Goal: Task Accomplishment & Management: Manage account settings

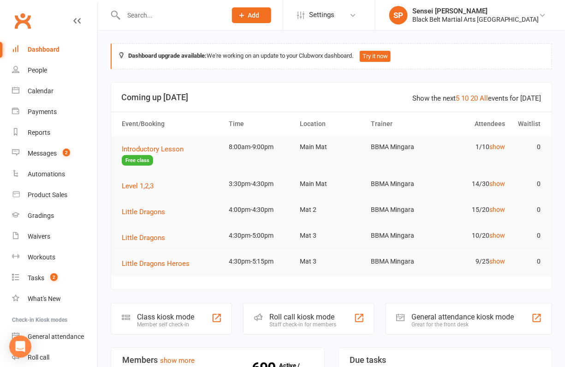
click at [136, 12] on input "text" at bounding box center [171, 15] width 100 height 13
type input "sharn"
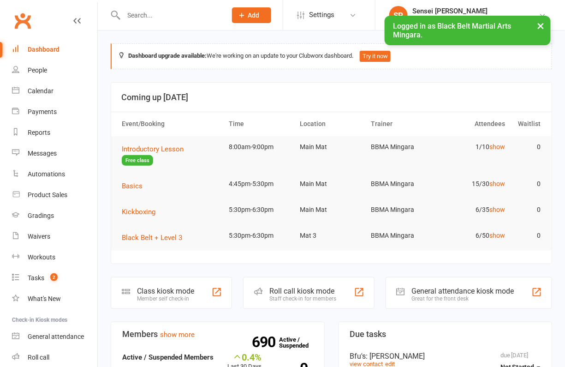
click at [151, 15] on input "text" at bounding box center [171, 15] width 100 height 13
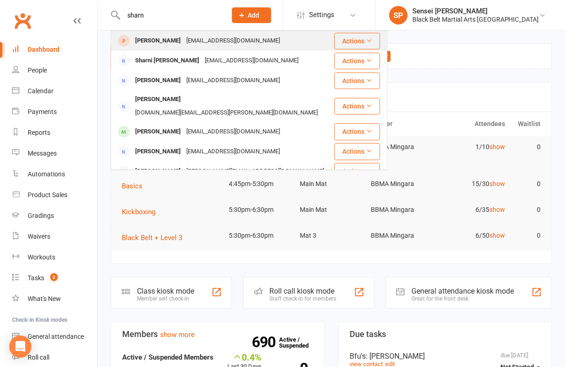
type input "sharn"
click at [162, 42] on div "[PERSON_NAME]" at bounding box center [157, 40] width 51 height 13
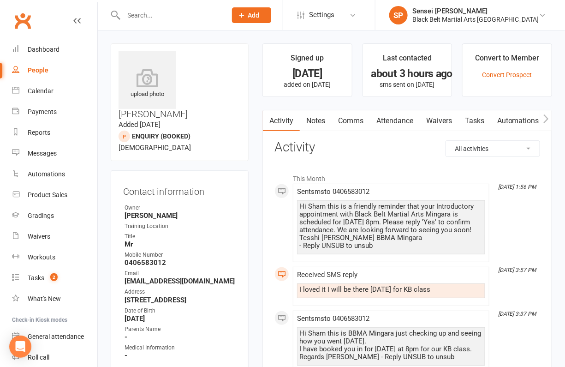
click at [440, 120] on link "Waivers" at bounding box center [439, 120] width 39 height 21
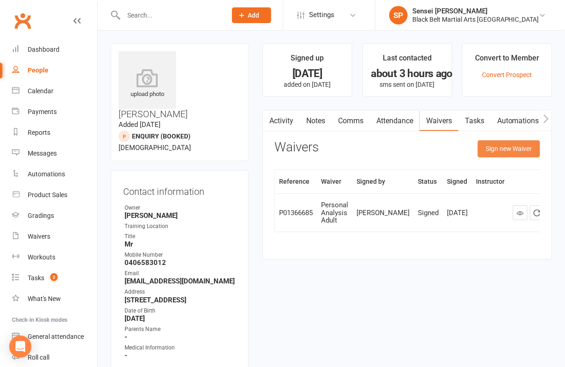
click at [495, 150] on button "Sign new Waiver" at bounding box center [509, 148] width 62 height 17
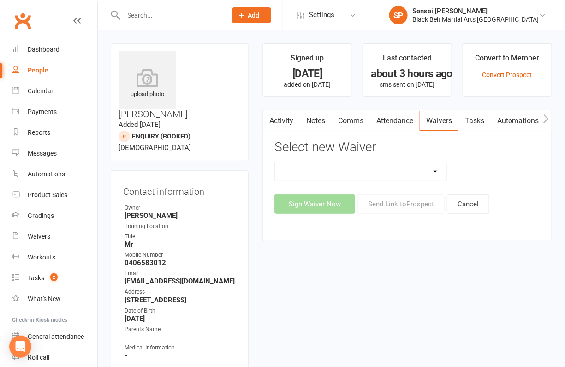
click at [430, 173] on select "(1) Little Dragons Program (2) Basic Karate Program (3) Kickboxing Program (4) …" at bounding box center [361, 171] width 172 height 18
select select "5647"
click at [275, 162] on select "(1) Little Dragons Program (2) Basic Karate Program (3) Kickboxing Program (4) …" at bounding box center [361, 171] width 172 height 18
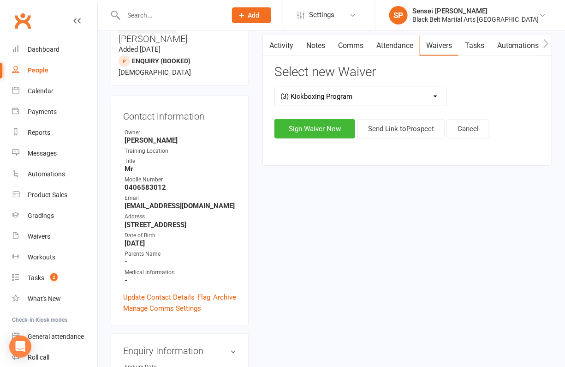
scroll to position [61, 0]
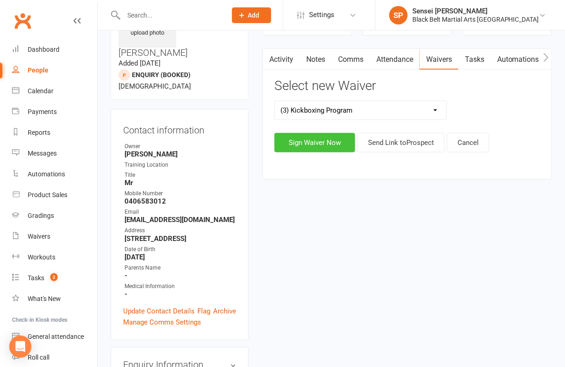
click at [317, 140] on button "Sign Waiver Now" at bounding box center [314, 142] width 81 height 19
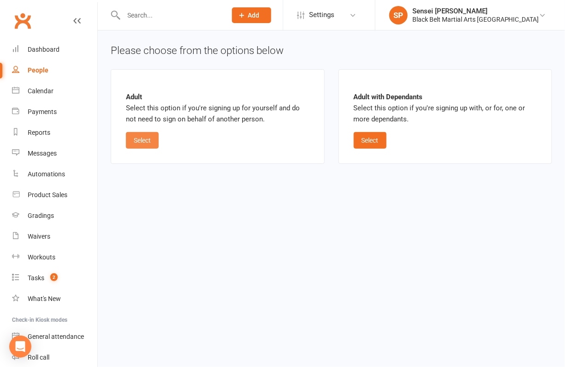
click at [146, 139] on button "Select" at bounding box center [142, 140] width 33 height 17
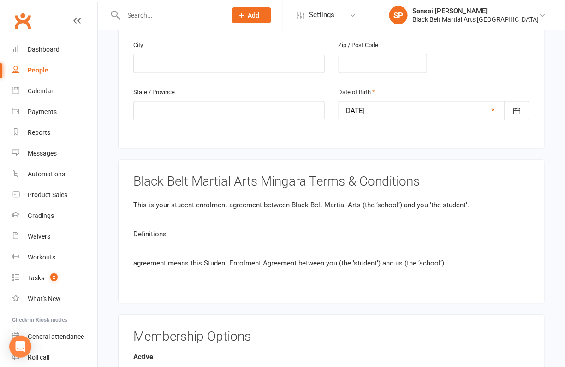
scroll to position [361, 0]
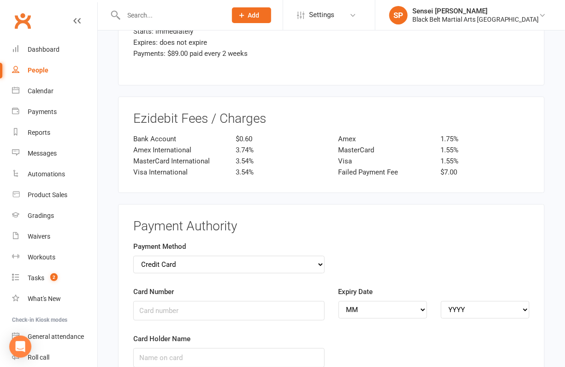
scroll to position [814, 0]
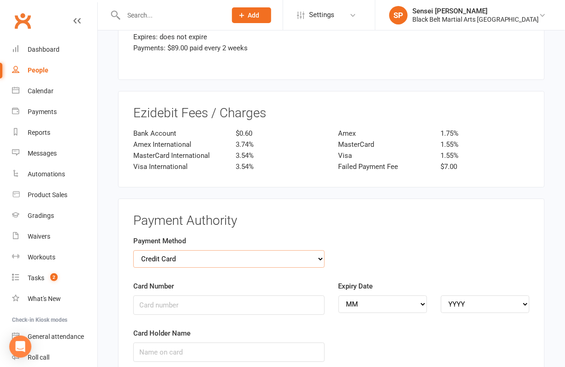
click at [183, 250] on select "Credit Card Bank Account" at bounding box center [228, 259] width 191 height 18
click at [133, 250] on select "Credit Card Bank Account" at bounding box center [228, 259] width 191 height 18
click at [177, 295] on input "Card Number" at bounding box center [228, 304] width 191 height 19
type input "[CREDIT_CARD_NUMBER]"
click at [374, 295] on select "MM 01 02 03 04 05 06 07 08 09 10 11 12" at bounding box center [383, 304] width 89 height 18
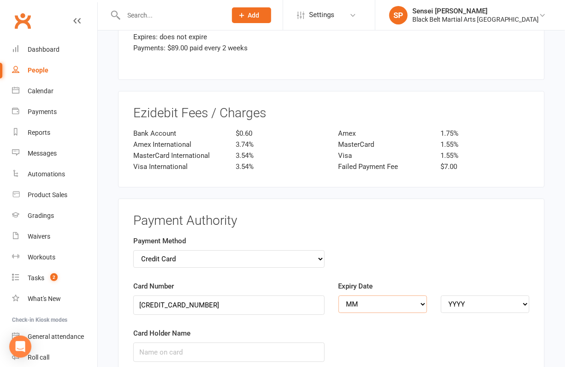
select select "04"
click at [339, 295] on select "MM 01 02 03 04 05 06 07 08 09 10 11 12" at bounding box center [383, 304] width 89 height 18
click at [463, 295] on select "YYYY 2025 2026 2027 2028 2029 2030 2031 2032 2033 2034" at bounding box center [485, 304] width 89 height 18
select select "2029"
click at [441, 295] on select "YYYY 2025 2026 2027 2028 2029 2030 2031 2032 2033 2034" at bounding box center [485, 304] width 89 height 18
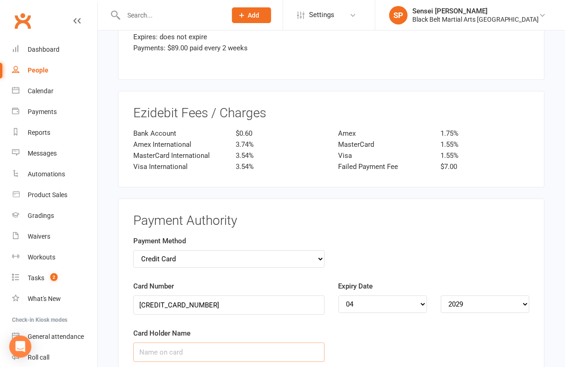
click at [177, 342] on input "Card Holder Name" at bounding box center [228, 351] width 191 height 19
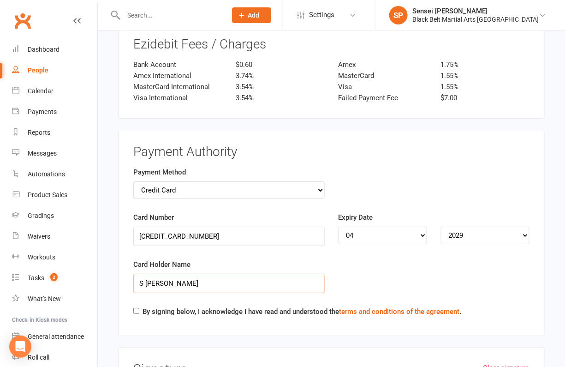
scroll to position [977, 0]
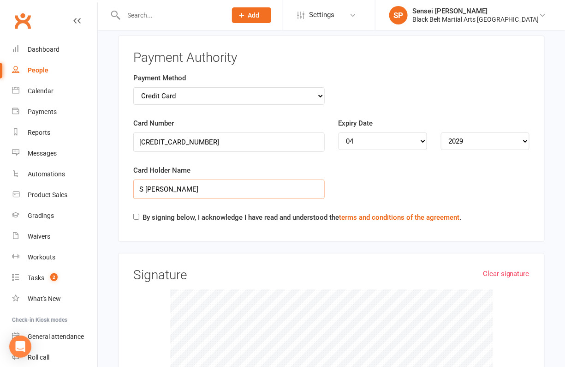
type input "S [PERSON_NAME]"
click at [132, 194] on div "Payment Authority Payment Method Credit Card Bank Account Card Number [CREDIT_C…" at bounding box center [331, 139] width 427 height 206
click at [134, 214] on input "By signing below, I acknowledge I have read and understood the terms and condit…" at bounding box center [136, 217] width 6 height 6
checkbox input "true"
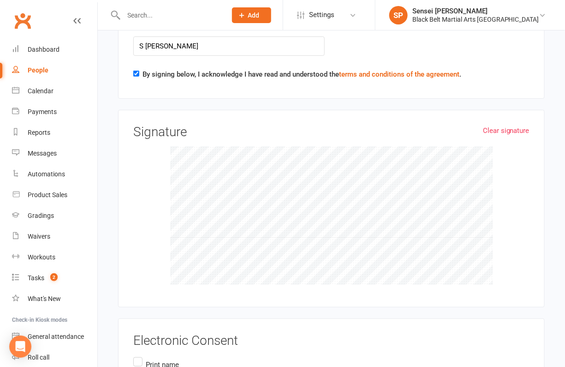
scroll to position [1186, 0]
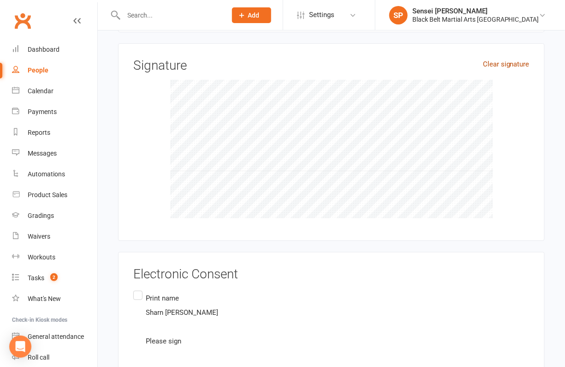
click at [513, 59] on link "Clear signature" at bounding box center [506, 64] width 47 height 11
click at [142, 289] on label "Print name [PERSON_NAME] Please sign" at bounding box center [176, 320] width 87 height 62
click at [139, 289] on input "Print name [PERSON_NAME] Please sign" at bounding box center [136, 289] width 6 height 0
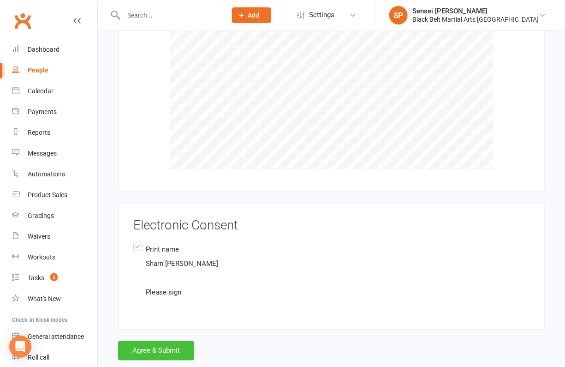
click at [158, 341] on button "Agree & Submit" at bounding box center [156, 350] width 76 height 19
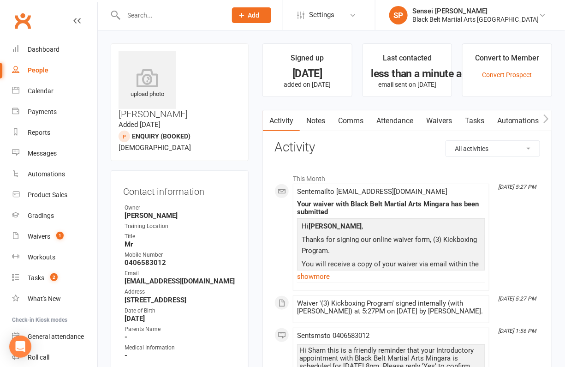
click at [315, 123] on link "Notes" at bounding box center [316, 120] width 32 height 21
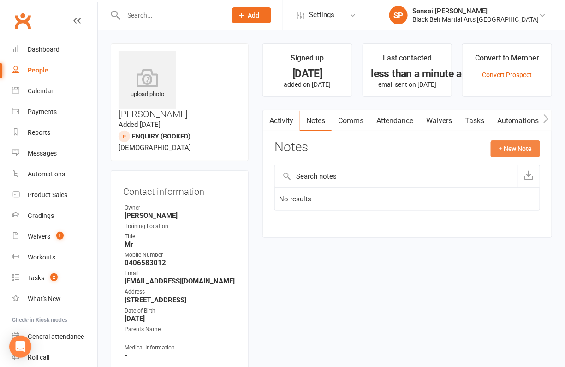
click at [517, 151] on button "+ New Note" at bounding box center [515, 148] width 49 height 17
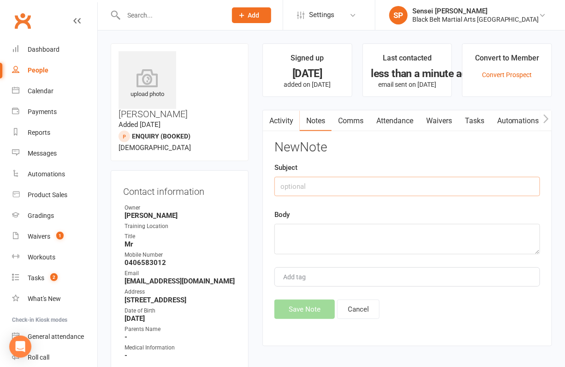
click at [362, 185] on input "text" at bounding box center [407, 186] width 266 height 19
type input "agreement"
click at [334, 231] on textarea at bounding box center [407, 239] width 266 height 30
type textarea "29/10 first payment"
click at [300, 306] on button "Save Note" at bounding box center [304, 308] width 60 height 19
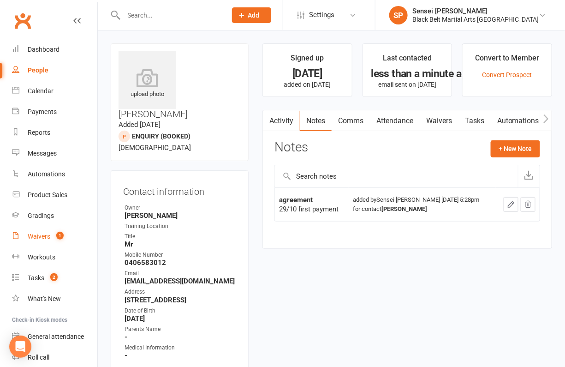
click at [39, 236] on div "Waivers" at bounding box center [39, 236] width 23 height 7
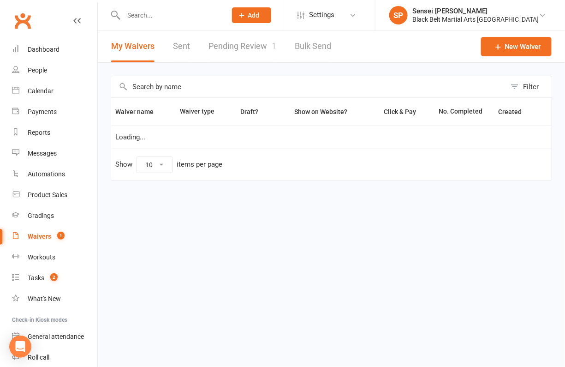
click at [246, 45] on link "Pending Review 1" at bounding box center [243, 46] width 68 height 32
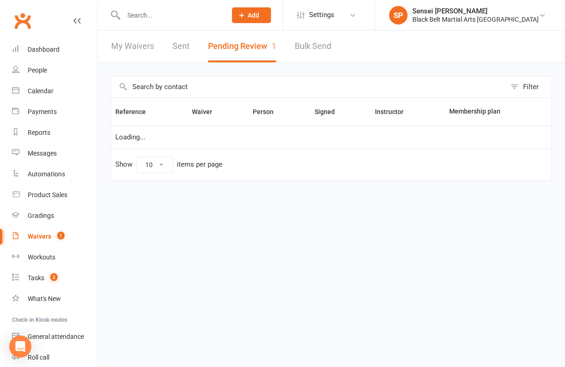
select select "50"
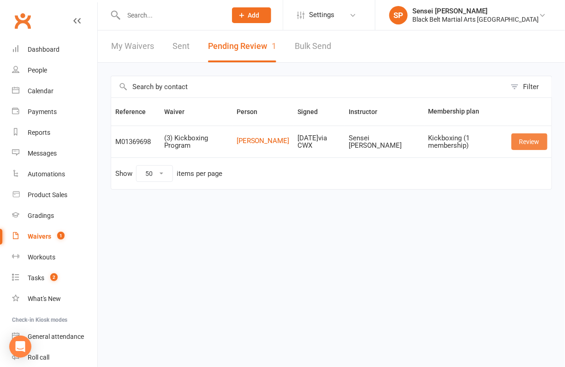
click at [527, 138] on link "Review" at bounding box center [530, 141] width 36 height 17
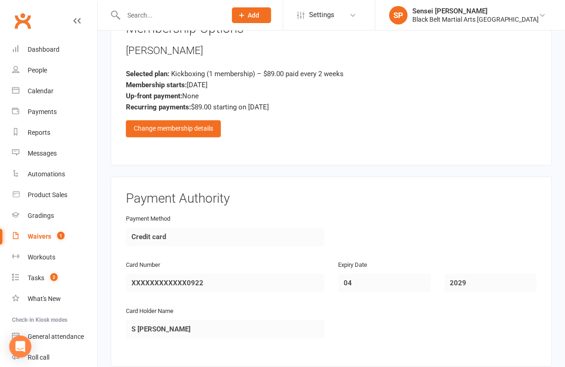
scroll to position [400, 0]
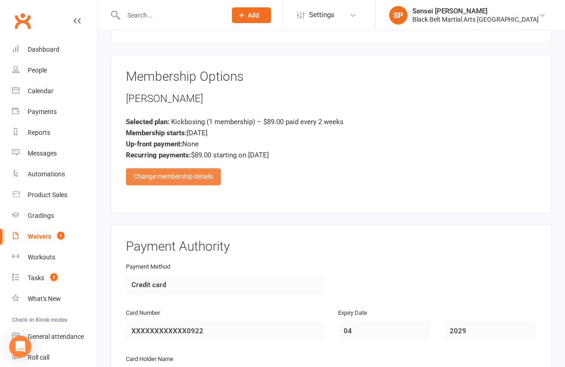
click at [193, 168] on div "Change membership details" at bounding box center [173, 176] width 95 height 17
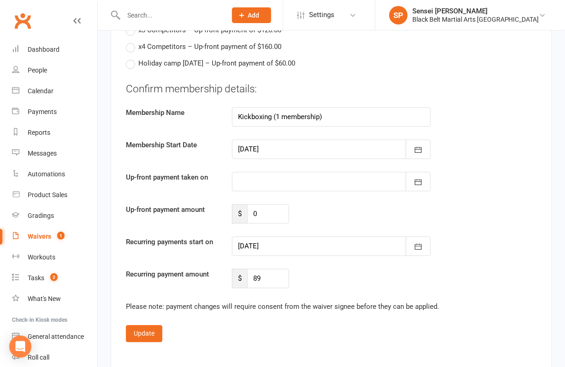
scroll to position [1519, 0]
drag, startPoint x: 264, startPoint y: 257, endPoint x: 253, endPoint y: 257, distance: 11.1
click at [253, 268] on input "89" at bounding box center [268, 277] width 42 height 19
type input "79"
click at [418, 241] on icon "button" at bounding box center [418, 245] width 9 height 9
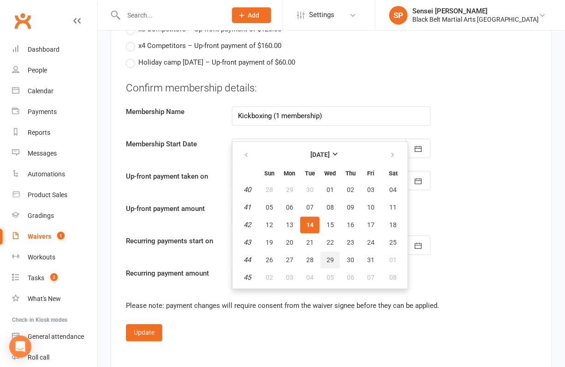
click at [329, 257] on span "29" at bounding box center [330, 260] width 7 height 7
type input "[DATE]"
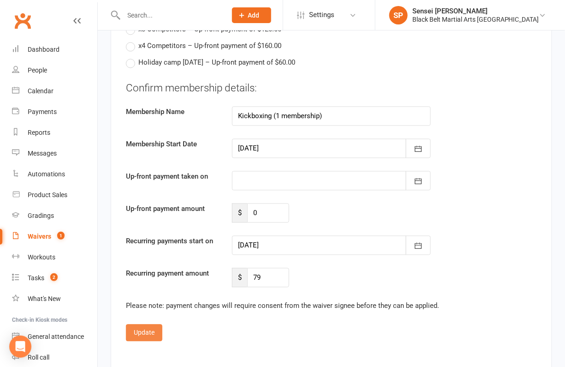
click at [141, 324] on button "Update" at bounding box center [144, 332] width 36 height 17
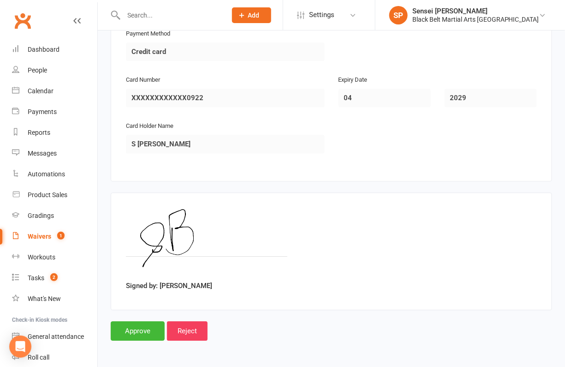
scroll to position [616, 0]
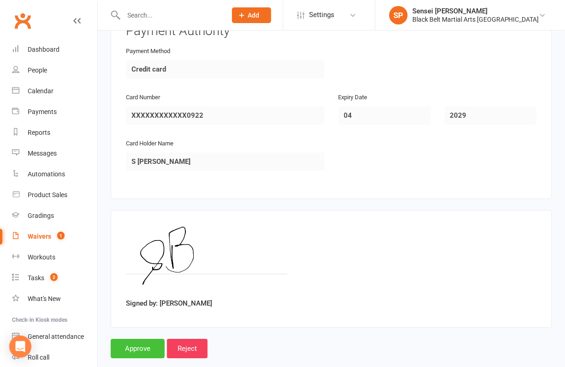
click at [134, 339] on input "Approve" at bounding box center [138, 348] width 54 height 19
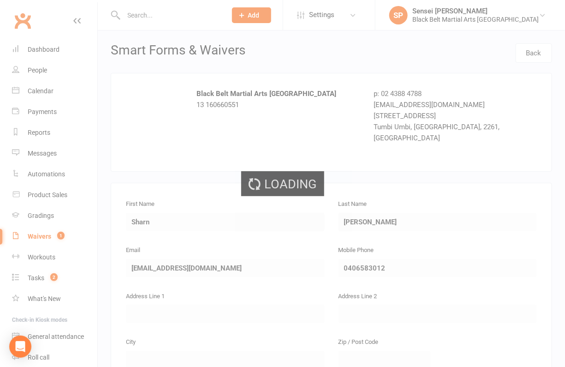
select select "50"
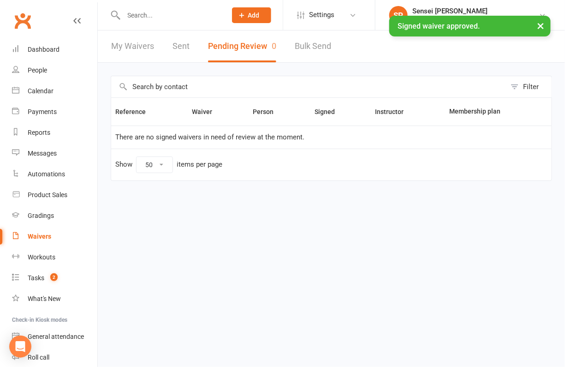
click at [147, 16] on div "× Signed waiver approved." at bounding box center [276, 16] width 553 height 0
click at [147, 12] on input "text" at bounding box center [171, 15] width 100 height 13
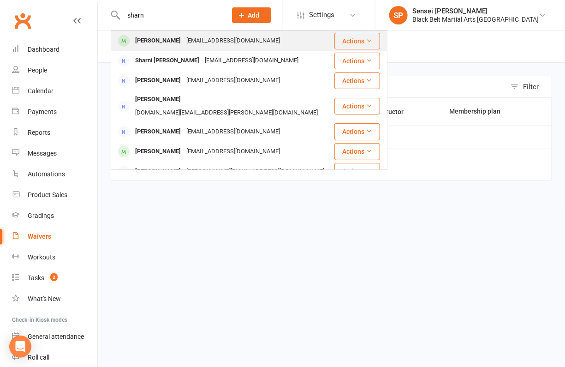
type input "sharn"
click at [155, 37] on div "[PERSON_NAME]" at bounding box center [157, 40] width 51 height 13
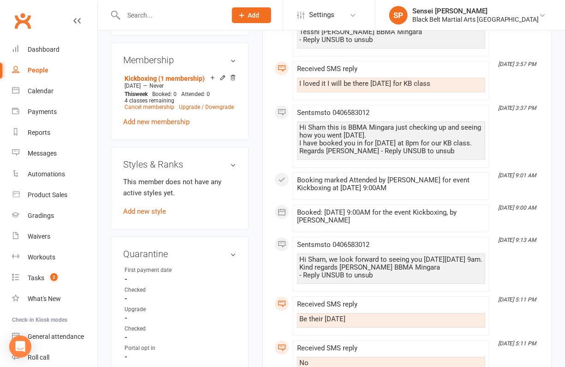
scroll to position [704, 0]
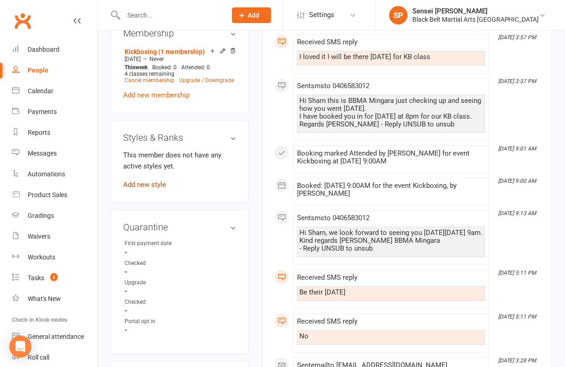
click at [157, 180] on link "Add new style" at bounding box center [144, 184] width 43 height 8
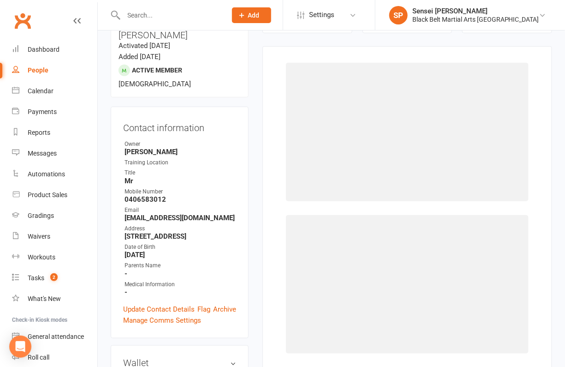
scroll to position [78, 0]
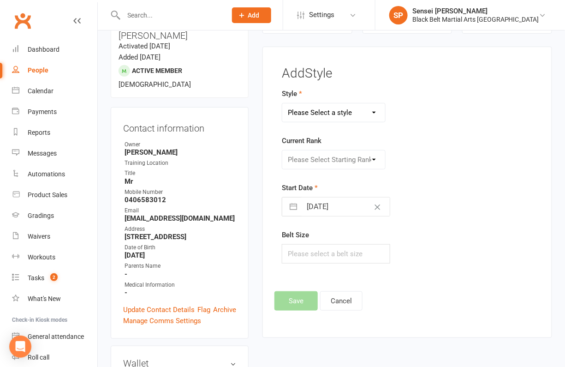
click at [335, 113] on select "Please Select a style Grandmasters Karate Kickboxing Kobudo Little Dragons Mini…" at bounding box center [333, 112] width 103 height 18
select select "768"
click at [282, 103] on select "Please Select a style Grandmasters Karate Kickboxing Kobudo Little Dragons Mini…" at bounding box center [333, 112] width 103 height 18
click at [323, 152] on select "Please Select Starting Rank White Green white belt Green belt Green advanced be…" at bounding box center [333, 159] width 103 height 18
select select "6928"
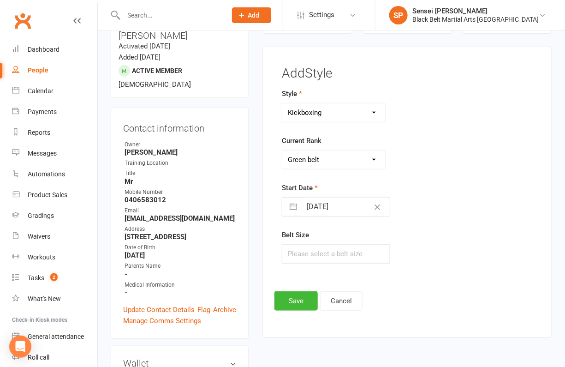
click at [282, 150] on select "Please Select Starting Rank White Green white belt Green belt Green advanced be…" at bounding box center [333, 159] width 103 height 18
click at [326, 248] on input "text" at bounding box center [336, 253] width 108 height 19
type input "7"
click at [282, 298] on button "Save" at bounding box center [295, 300] width 43 height 19
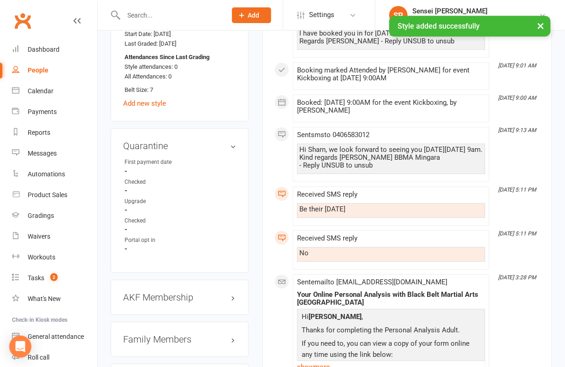
scroll to position [842, 0]
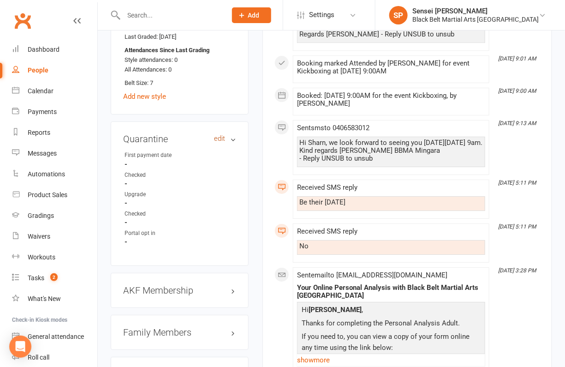
click at [221, 135] on link "edit" at bounding box center [219, 139] width 11 height 8
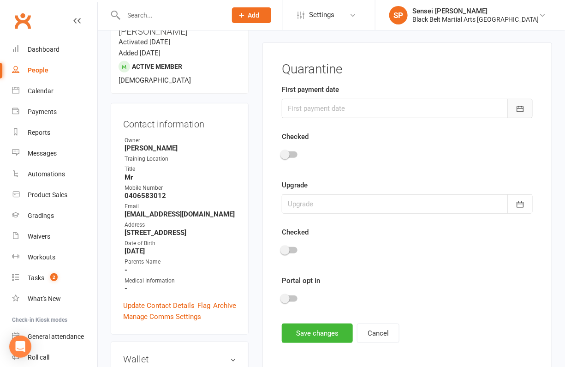
scroll to position [78, 0]
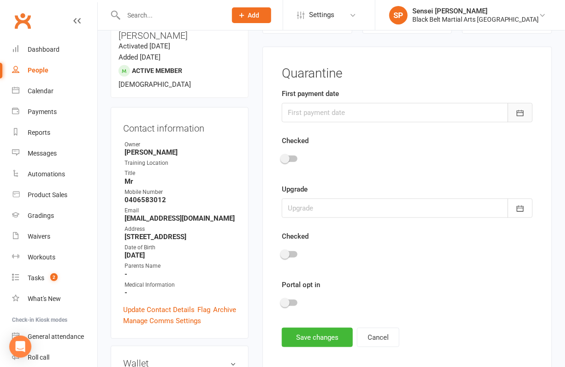
click at [523, 109] on icon "button" at bounding box center [520, 112] width 9 height 9
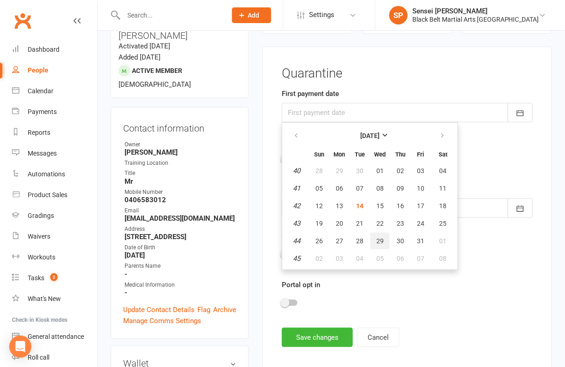
click at [376, 239] on span "29" at bounding box center [379, 240] width 7 height 7
type input "[DATE]"
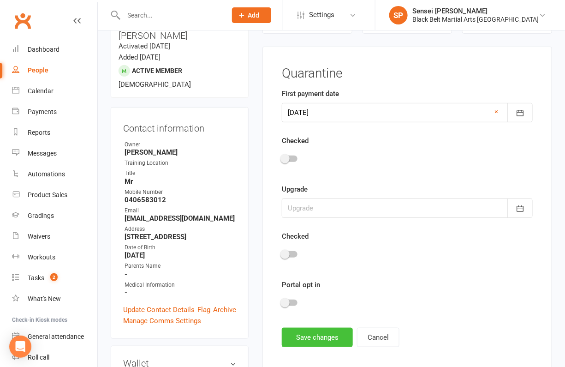
click at [301, 340] on button "Save changes" at bounding box center [317, 337] width 71 height 19
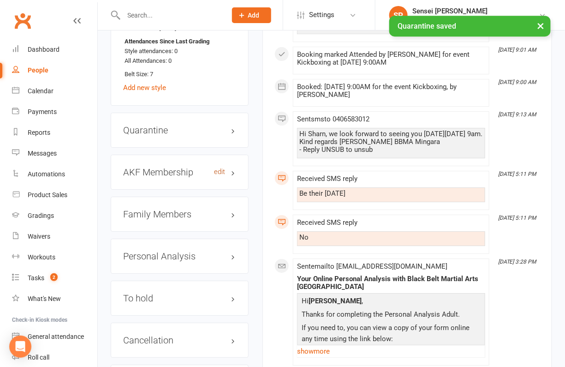
click at [216, 168] on link "edit" at bounding box center [219, 172] width 11 height 8
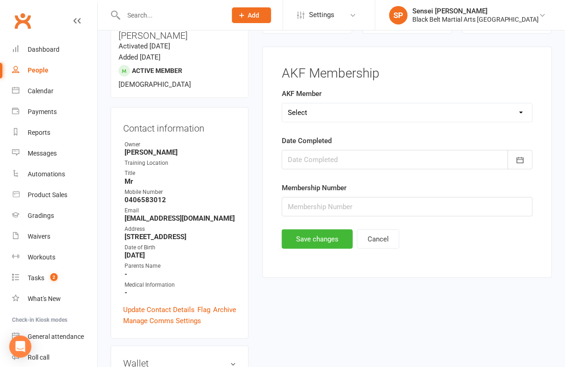
click at [511, 111] on select "Select Yes No Cancelled Transfered" at bounding box center [407, 112] width 250 height 18
select select "No"
click at [282, 103] on select "Select Yes No Cancelled Transfered" at bounding box center [407, 112] width 250 height 18
click at [341, 233] on button "Save changes" at bounding box center [317, 238] width 71 height 19
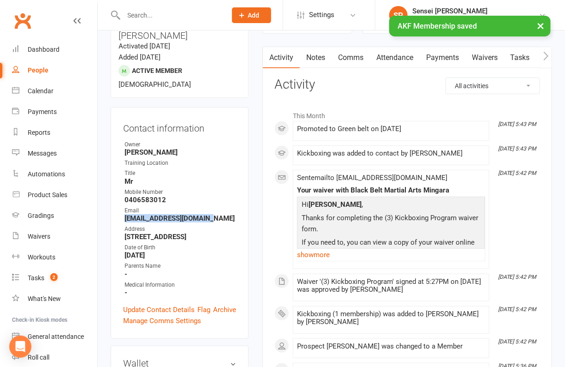
drag, startPoint x: 210, startPoint y: 194, endPoint x: 118, endPoint y: 192, distance: 92.3
click at [118, 192] on div "Contact information Owner [PERSON_NAME] Training Location Title Mr Mobile Numbe…" at bounding box center [180, 223] width 138 height 232
copy strong "[EMAIL_ADDRESS][DOMAIN_NAME]"
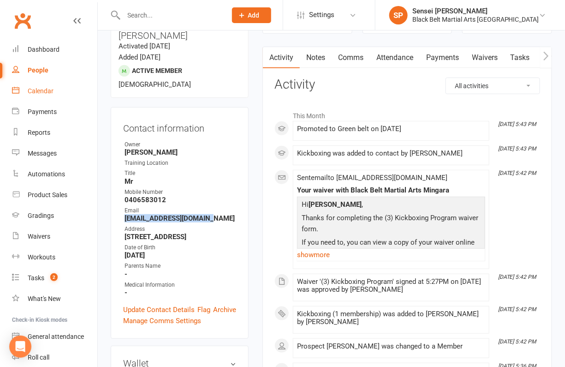
click at [44, 86] on link "Calendar" at bounding box center [54, 91] width 85 height 21
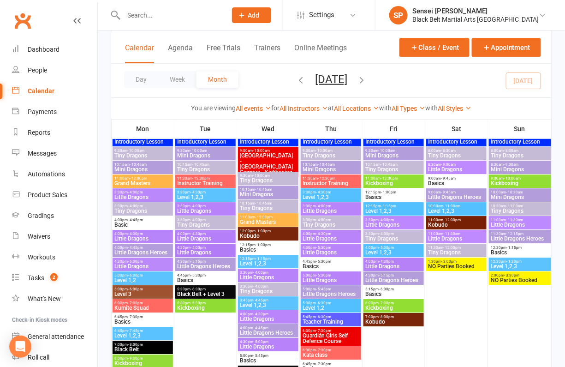
scroll to position [705, 0]
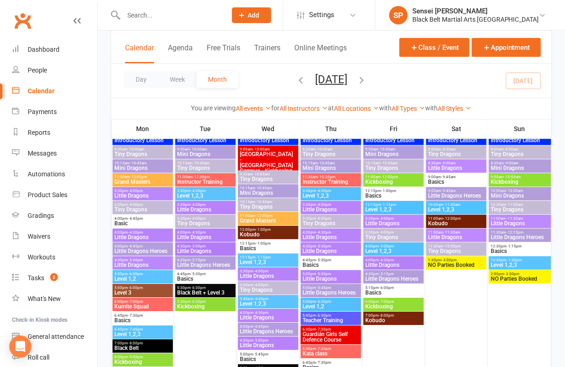
click at [233, 304] on span "Kickboxing" at bounding box center [205, 307] width 57 height 6
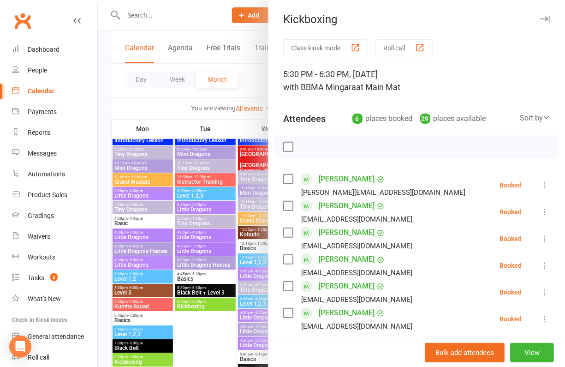
scroll to position [90, 0]
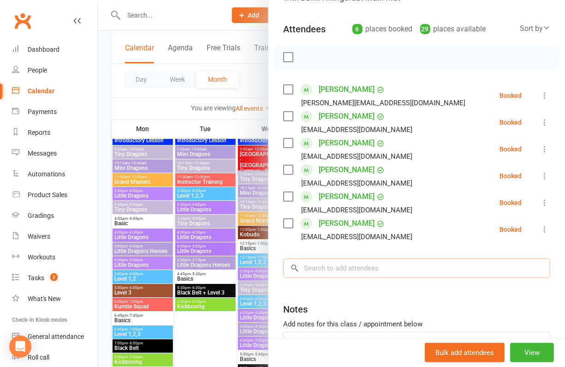
click at [337, 270] on input "search" at bounding box center [416, 267] width 267 height 19
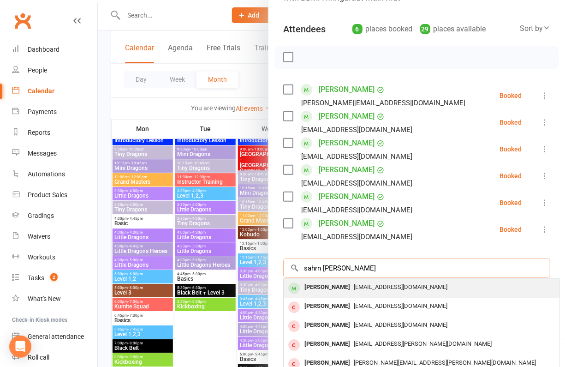
type input "sahrn [PERSON_NAME]"
click at [344, 284] on div "[PERSON_NAME]" at bounding box center [327, 286] width 53 height 13
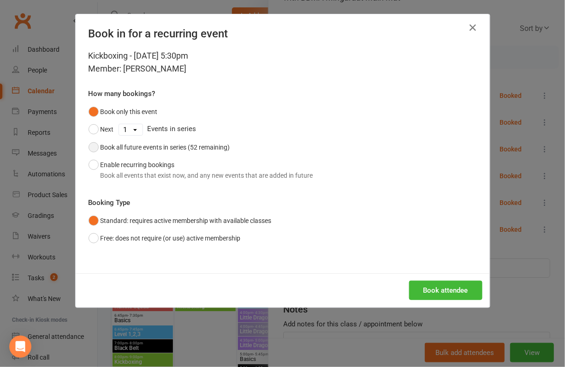
click at [214, 150] on div "Book all future events in series (52 remaining)" at bounding box center [166, 147] width 130 height 10
click at [419, 283] on button "Book attendee" at bounding box center [445, 289] width 73 height 19
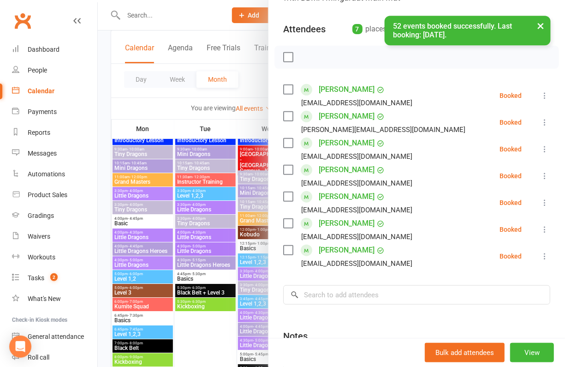
click at [223, 332] on div at bounding box center [331, 183] width 467 height 367
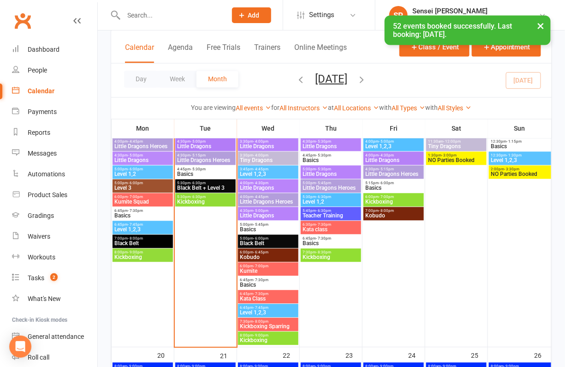
scroll to position [451, 0]
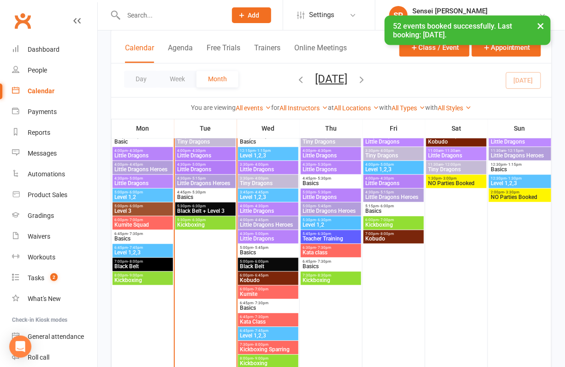
click at [318, 278] on span "Kickboxing" at bounding box center [331, 281] width 57 height 6
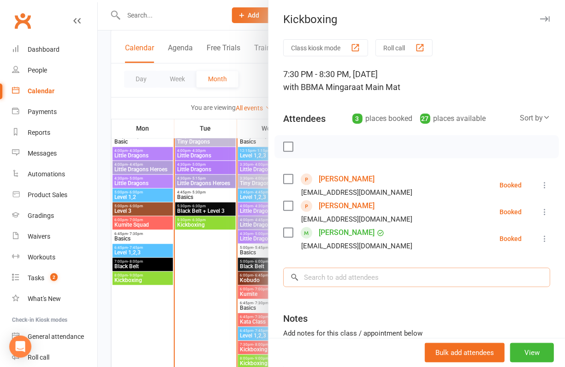
click at [352, 280] on input "search" at bounding box center [416, 277] width 267 height 19
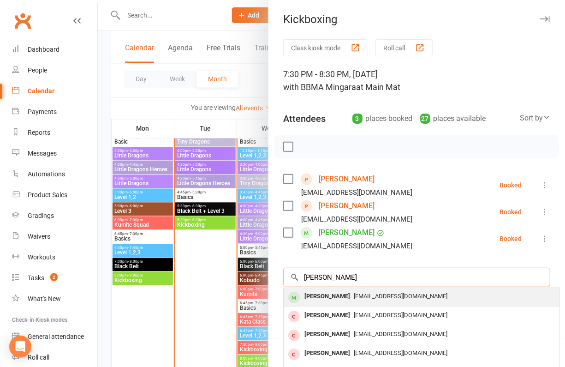
type input "[PERSON_NAME]"
click at [354, 294] on span "[EMAIL_ADDRESS][DOMAIN_NAME]" at bounding box center [401, 295] width 94 height 7
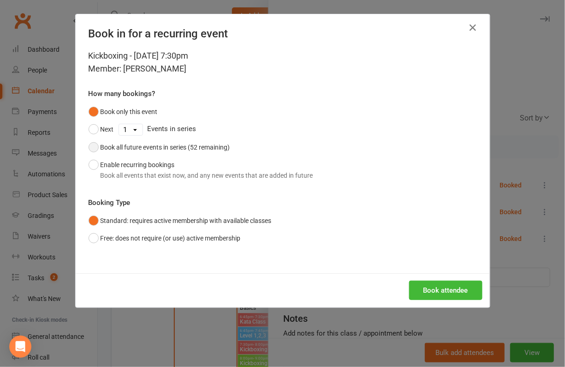
click at [223, 150] on div "Book all future events in series (52 remaining)" at bounding box center [166, 147] width 130 height 10
click at [424, 286] on button "Book attendee" at bounding box center [445, 289] width 73 height 19
